Goal: Transaction & Acquisition: Purchase product/service

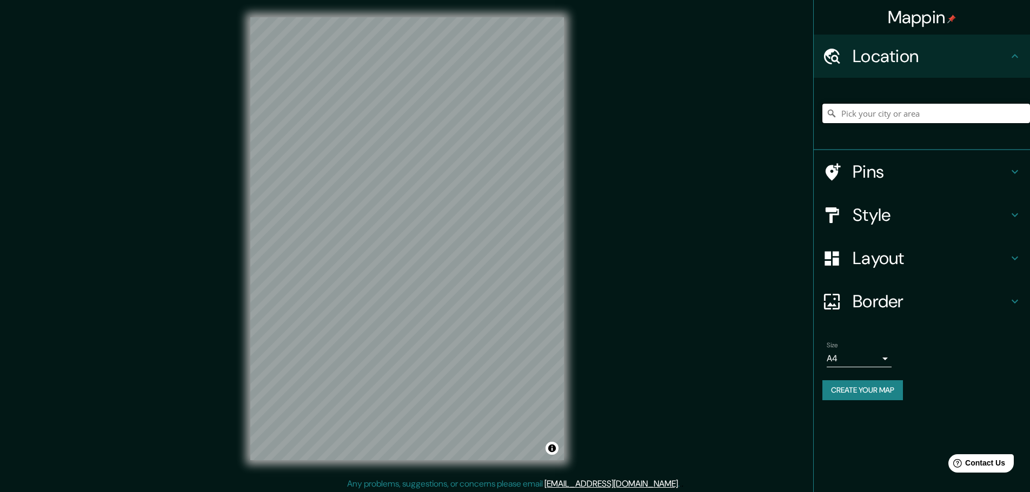
click at [870, 116] on input "Pick your city or area" at bounding box center [926, 113] width 208 height 19
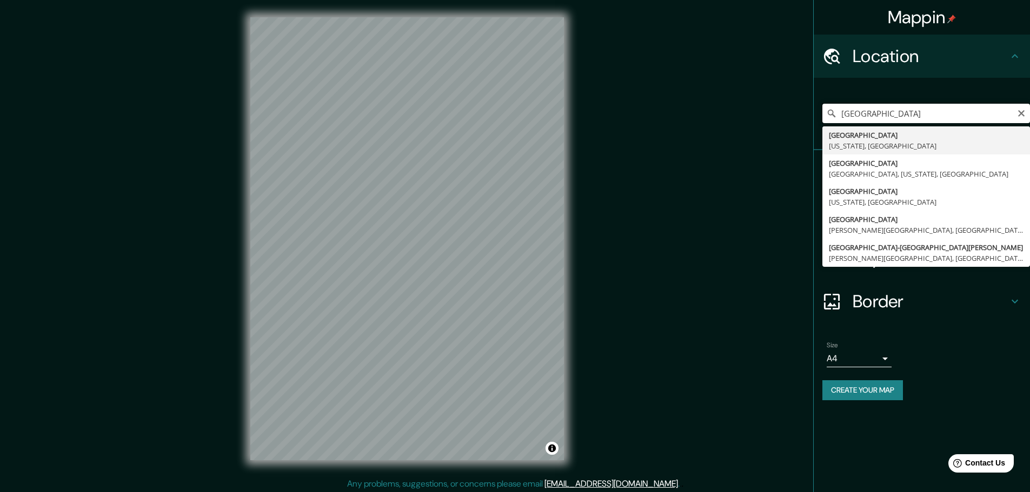
type input "[GEOGRAPHIC_DATA]"
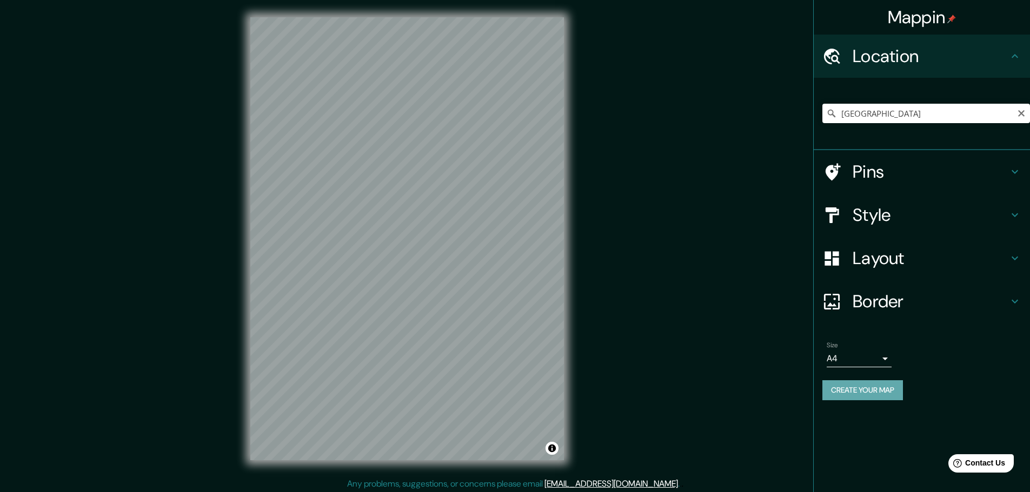
click at [876, 389] on button "Create your map" at bounding box center [862, 391] width 81 height 20
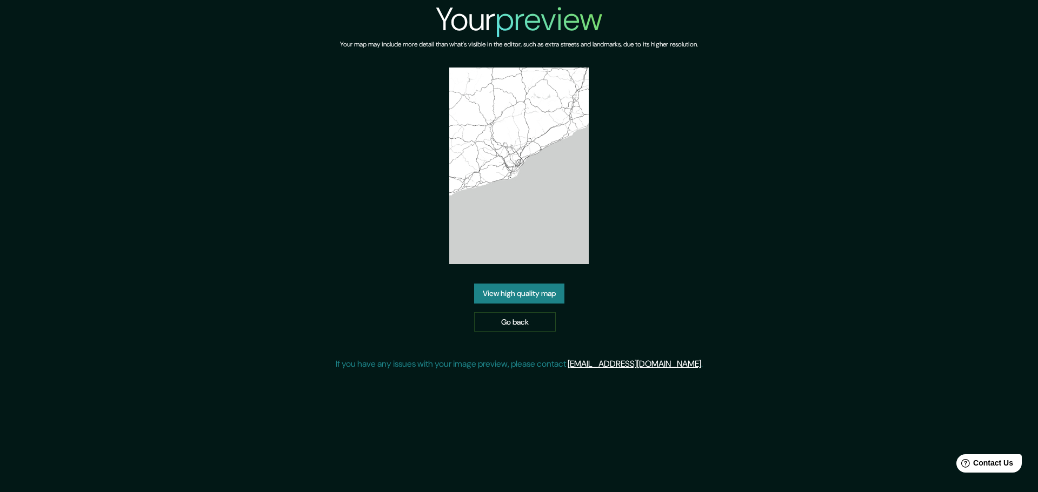
click at [529, 296] on link "View high quality map" at bounding box center [519, 294] width 90 height 20
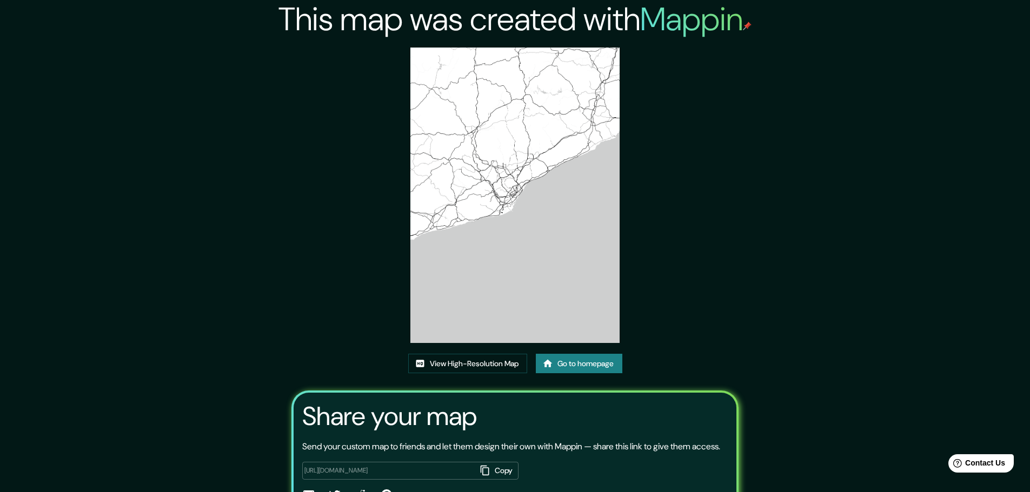
click at [480, 171] on img at bounding box center [514, 196] width 209 height 296
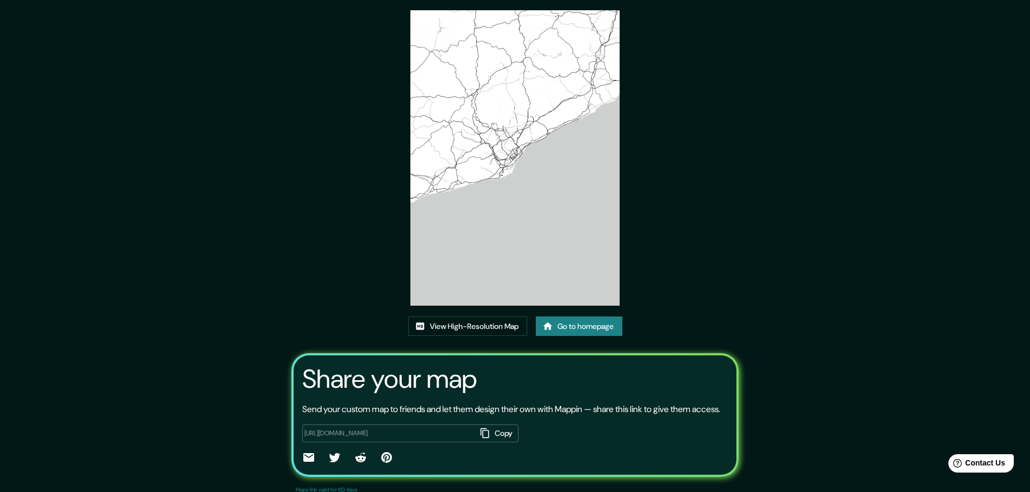
scroll to position [74, 0]
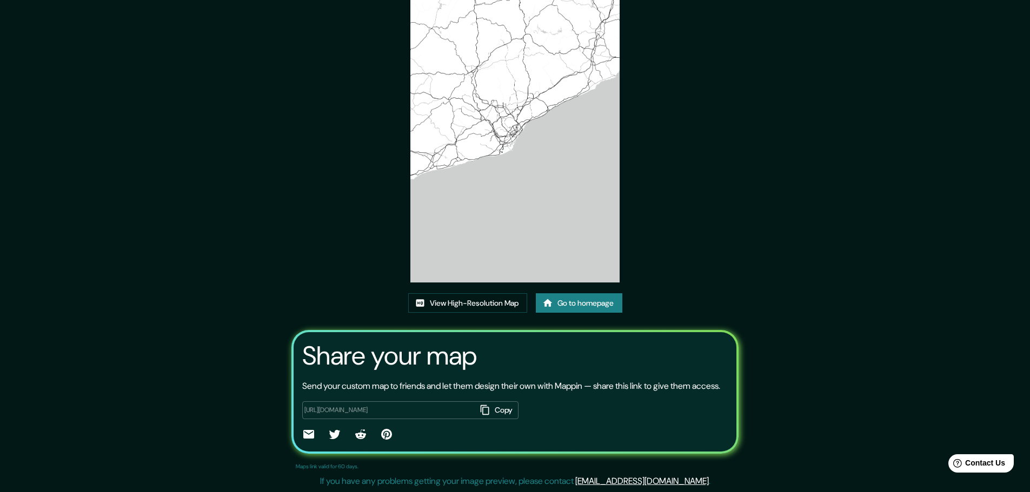
click at [572, 293] on link "Go to homepage" at bounding box center [579, 303] width 86 height 20
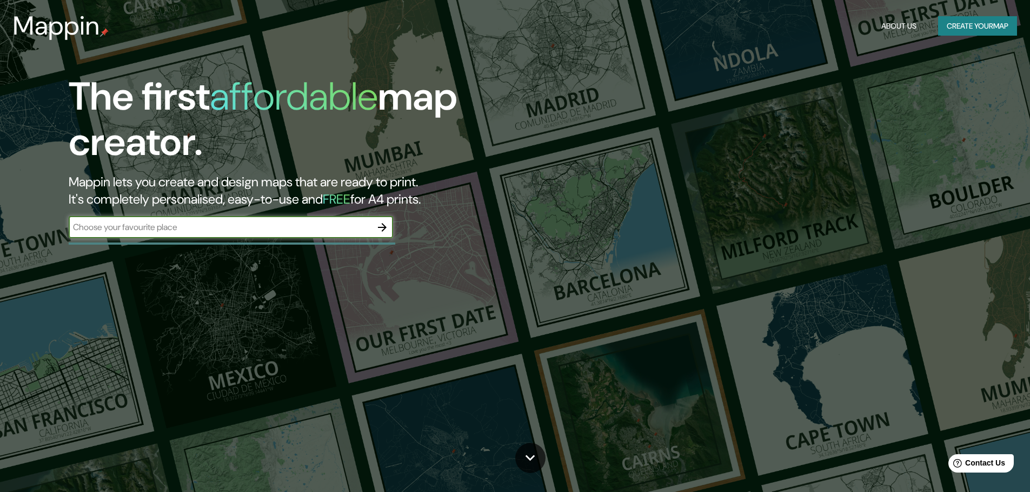
click at [226, 226] on input "text" at bounding box center [220, 227] width 303 height 12
type input "las vegas, nevada"
click at [379, 228] on icon "button" at bounding box center [382, 227] width 9 height 9
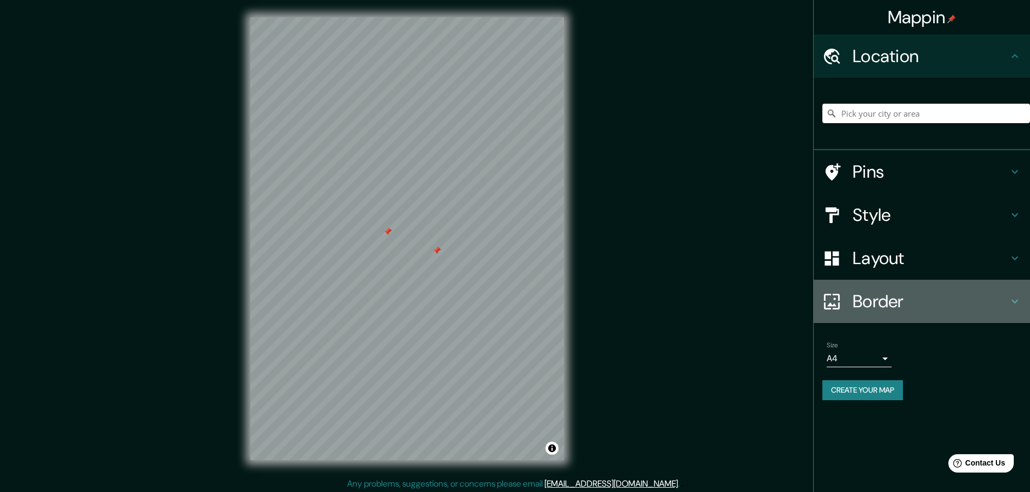
click at [862, 298] on h4 "Border" at bounding box center [930, 302] width 156 height 22
